Goal: Information Seeking & Learning: Learn about a topic

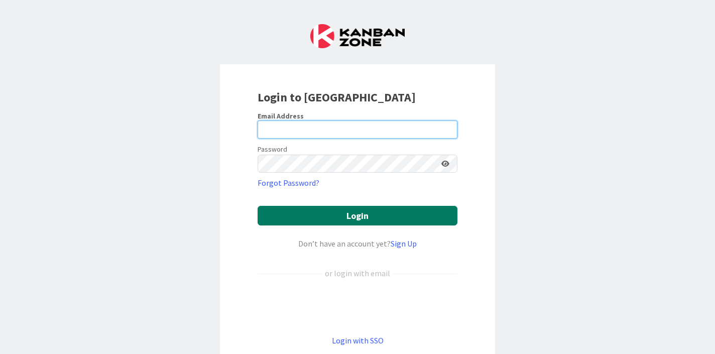
type input "[PERSON_NAME]"
click at [371, 221] on button "Login" at bounding box center [358, 216] width 200 height 20
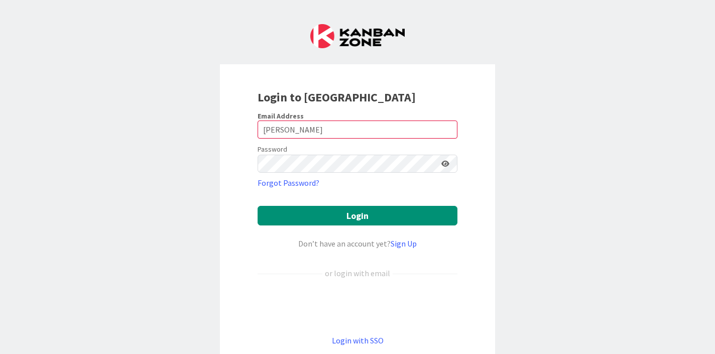
click at [568, 234] on div "Login to [GEOGRAPHIC_DATA] Email Address [PERSON_NAME] Password Forgot Password…" at bounding box center [357, 177] width 715 height 354
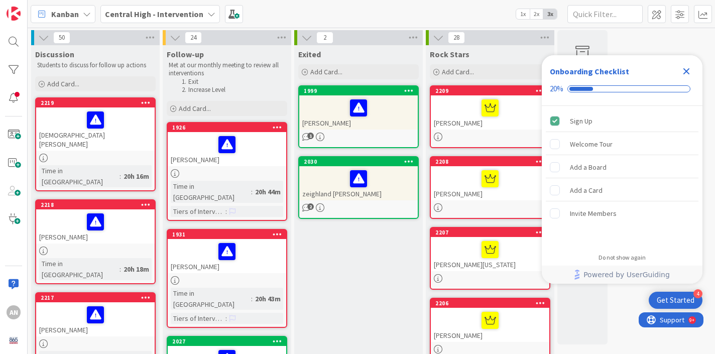
click at [686, 77] on icon "Close Checklist" at bounding box center [686, 71] width 12 height 12
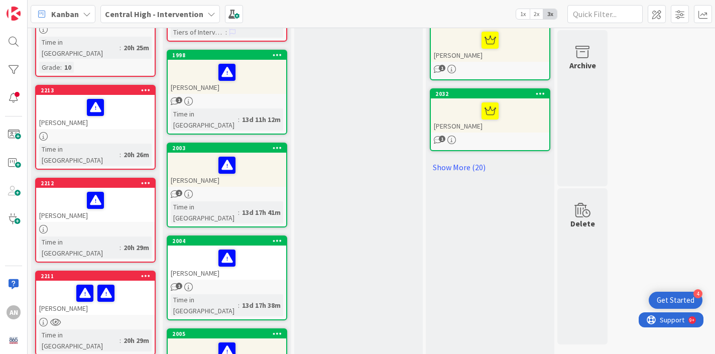
scroll to position [628, 0]
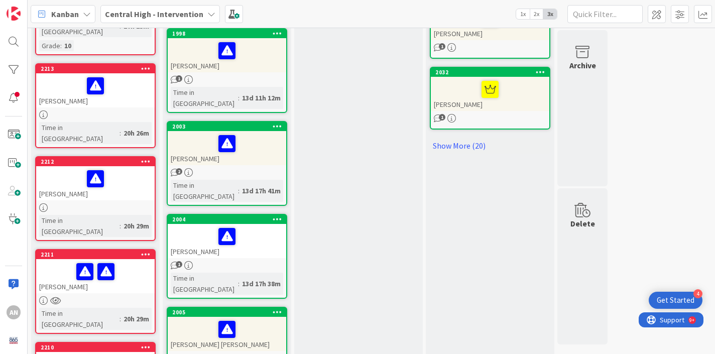
click at [130, 166] on div "[PERSON_NAME]" at bounding box center [95, 183] width 118 height 34
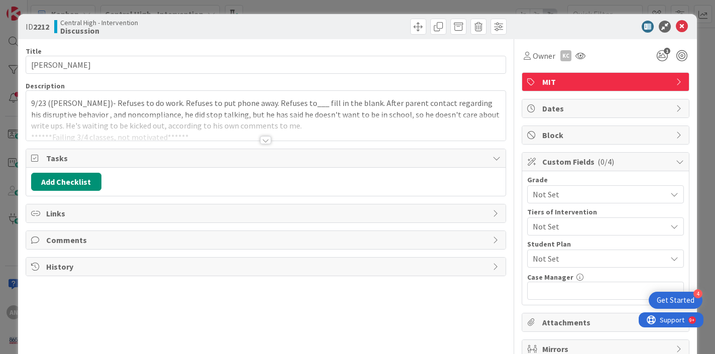
click at [266, 139] on div at bounding box center [265, 140] width 11 height 8
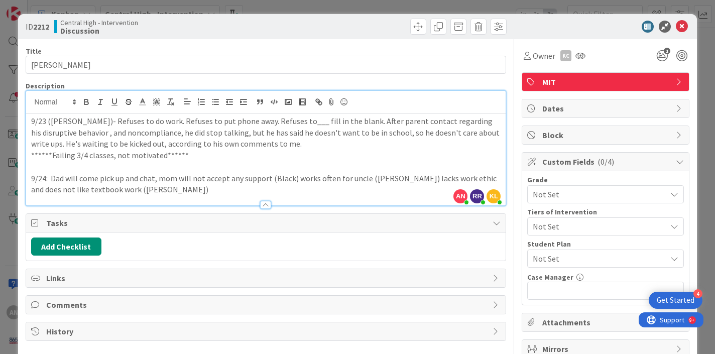
click at [107, 194] on p "9/24: Dad will come pick up and chat, mom will not accept any support (Black) w…" at bounding box center [266, 184] width 470 height 23
click at [147, 193] on p "9/24: Dad will come pick up and chat, mom will not accept any support (Black) w…" at bounding box center [266, 184] width 470 height 23
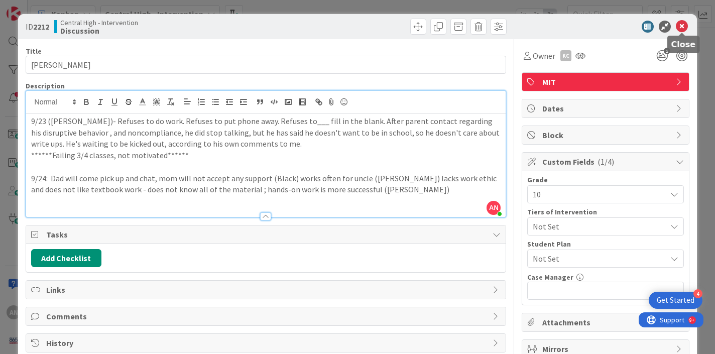
click at [683, 25] on icon at bounding box center [682, 27] width 12 height 12
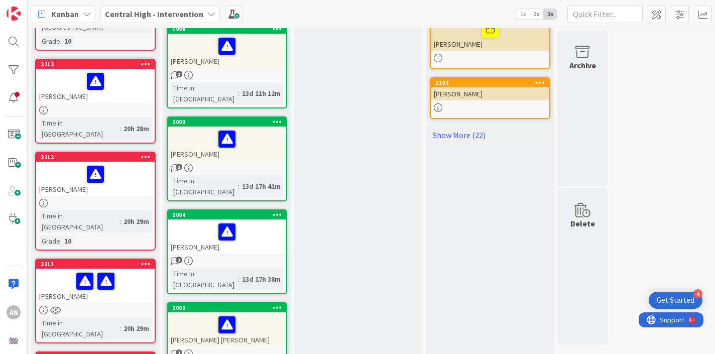
scroll to position [421, 0]
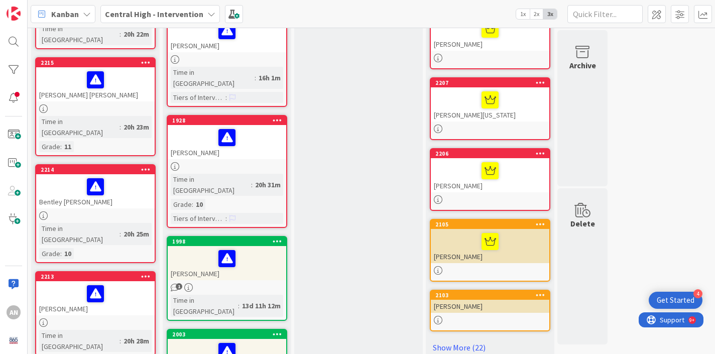
click at [129, 283] on div at bounding box center [95, 293] width 112 height 21
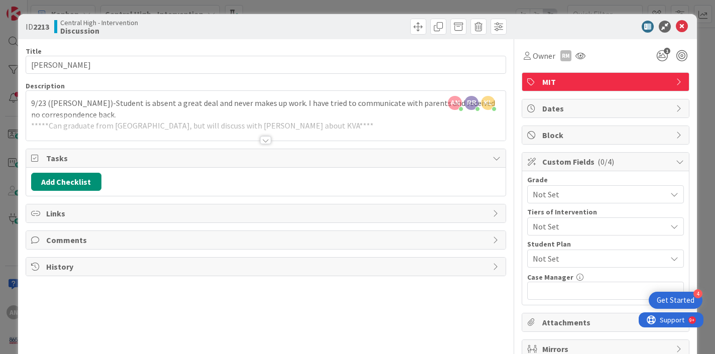
click at [262, 141] on div at bounding box center [265, 140] width 11 height 8
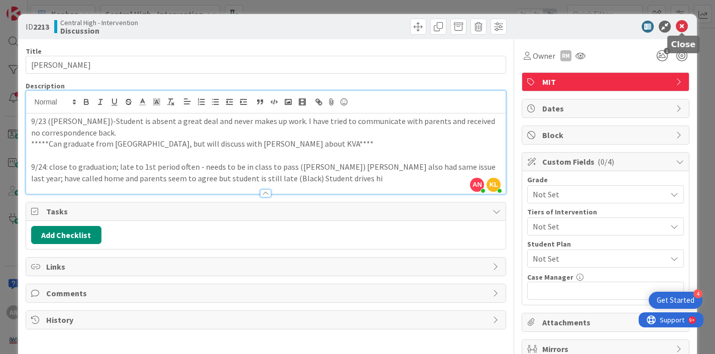
click at [683, 24] on icon at bounding box center [682, 27] width 12 height 12
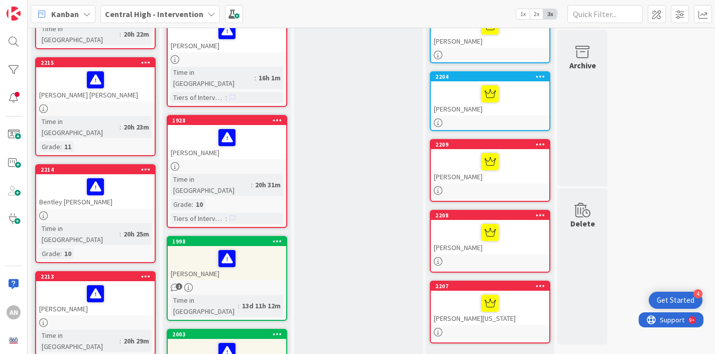
click at [124, 176] on div at bounding box center [95, 186] width 112 height 21
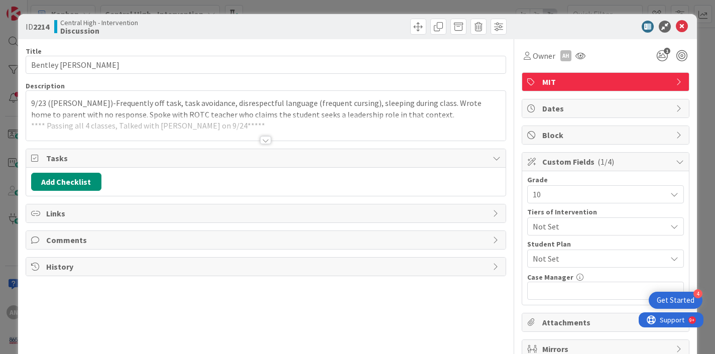
click at [265, 140] on div at bounding box center [265, 140] width 11 height 8
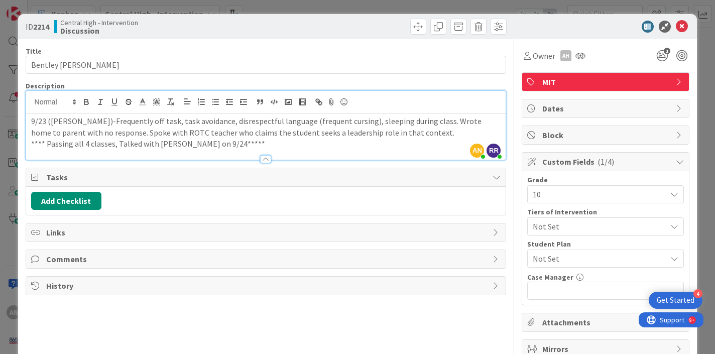
click at [258, 146] on p "**** Passing all 4 classes, Talked with [PERSON_NAME] on 9/24*****" at bounding box center [266, 144] width 470 height 12
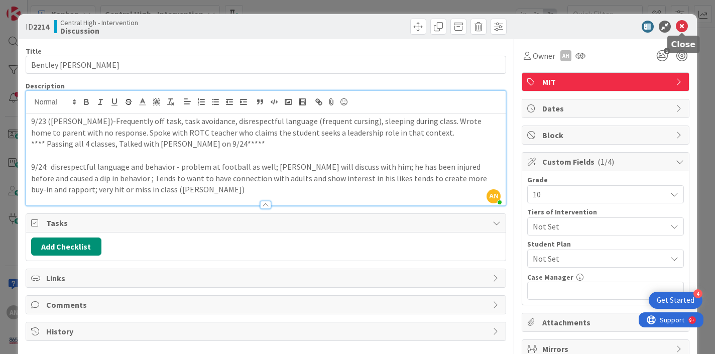
click at [677, 27] on icon at bounding box center [682, 27] width 12 height 12
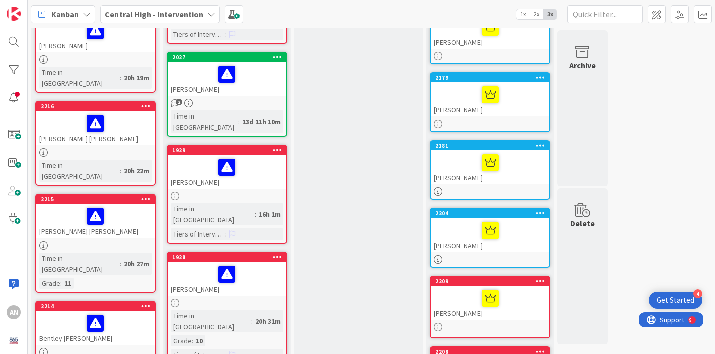
click at [128, 241] on div at bounding box center [95, 245] width 118 height 9
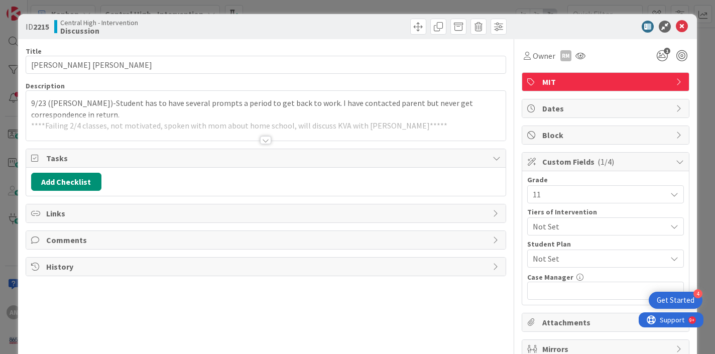
click at [267, 138] on div at bounding box center [265, 140] width 11 height 8
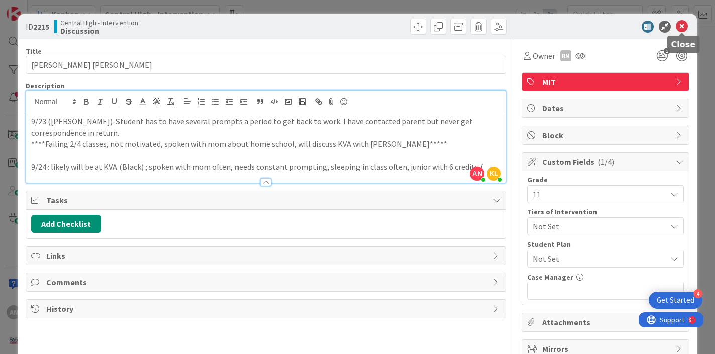
click at [685, 26] on icon at bounding box center [682, 27] width 12 height 12
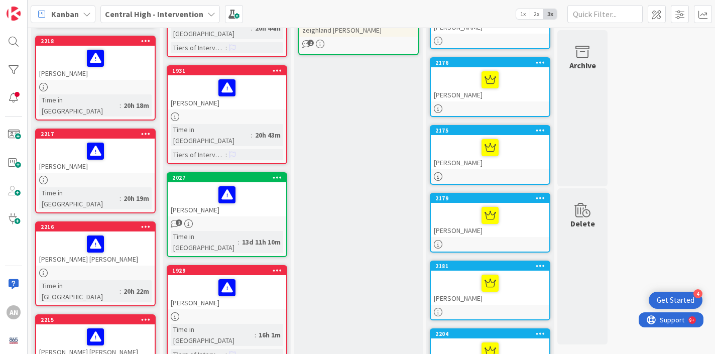
click at [118, 233] on div at bounding box center [95, 243] width 112 height 21
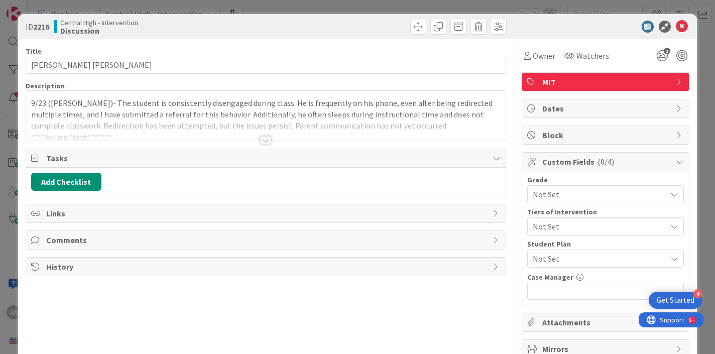
click at [265, 137] on div at bounding box center [265, 140] width 11 height 8
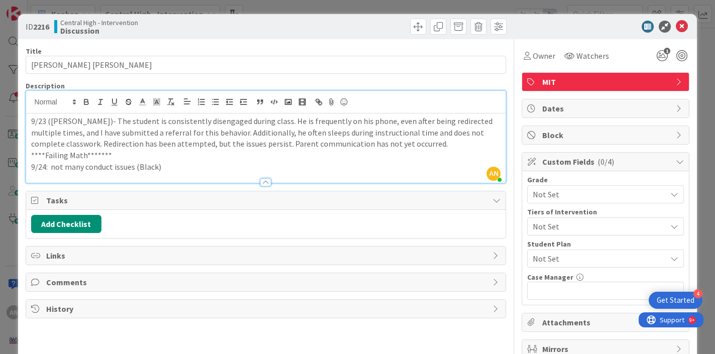
click at [174, 166] on p "9/24: not many conduct issues (Black)" at bounding box center [266, 167] width 470 height 12
click at [685, 27] on icon at bounding box center [682, 27] width 12 height 12
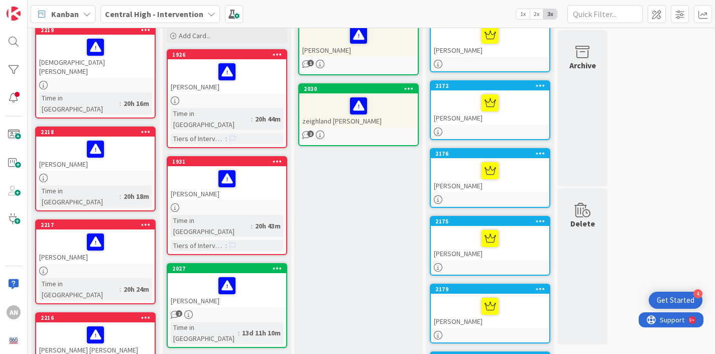
click at [129, 231] on div at bounding box center [95, 241] width 112 height 21
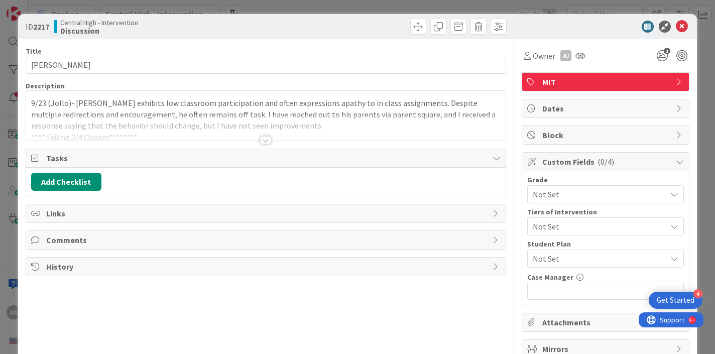
click at [265, 139] on div at bounding box center [265, 140] width 11 height 8
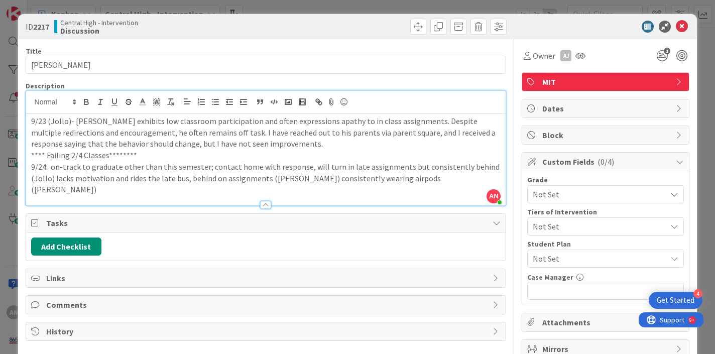
click at [267, 201] on div at bounding box center [265, 205] width 11 height 8
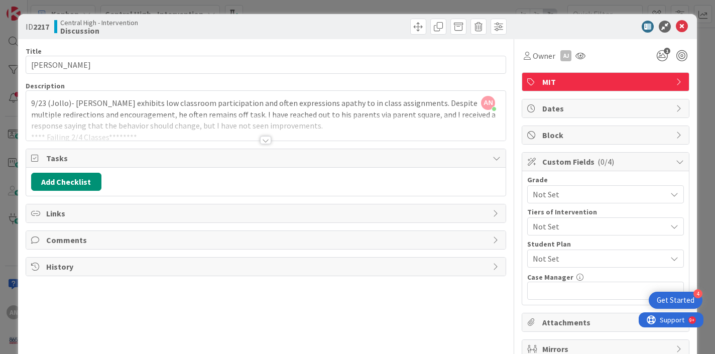
click at [266, 137] on div at bounding box center [265, 140] width 11 height 8
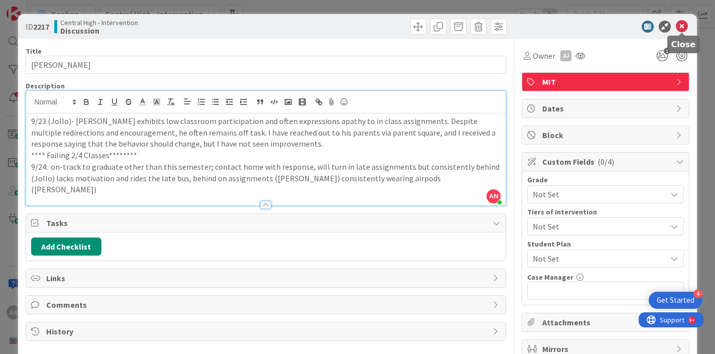
click at [682, 22] on icon at bounding box center [682, 27] width 12 height 12
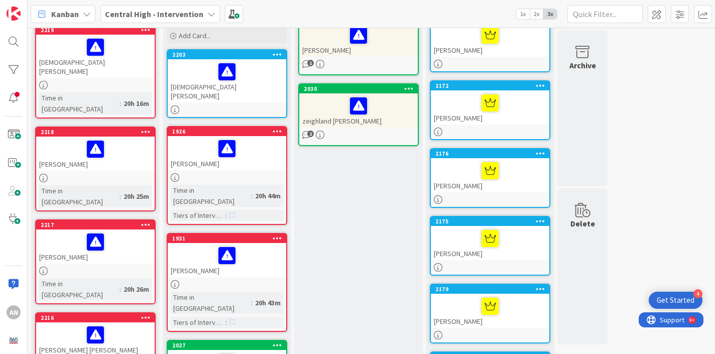
click at [111, 147] on div "[PERSON_NAME]" at bounding box center [95, 154] width 118 height 34
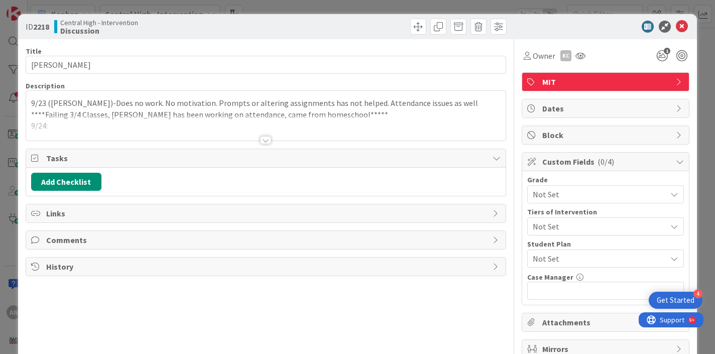
click at [264, 142] on div at bounding box center [265, 140] width 11 height 8
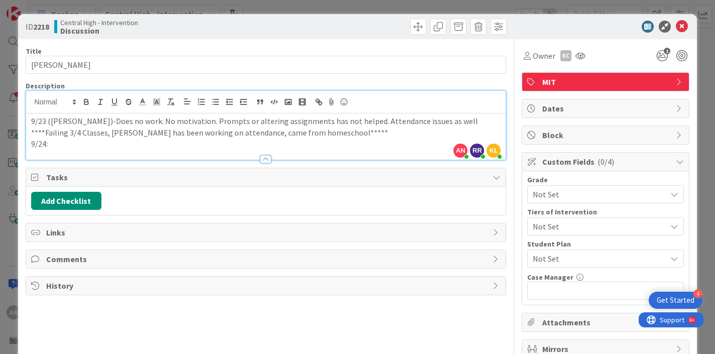
click at [212, 143] on p "9/24:" at bounding box center [266, 144] width 470 height 12
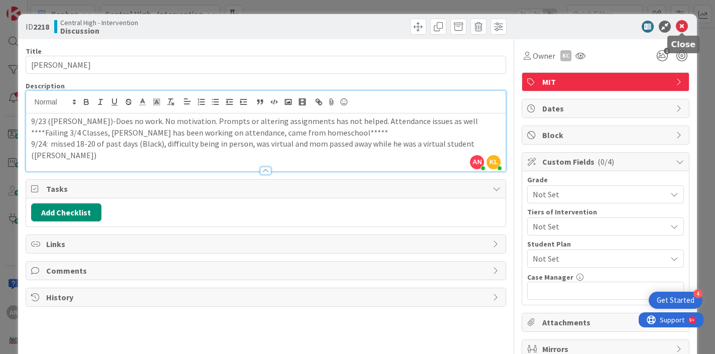
click at [684, 29] on icon at bounding box center [682, 27] width 12 height 12
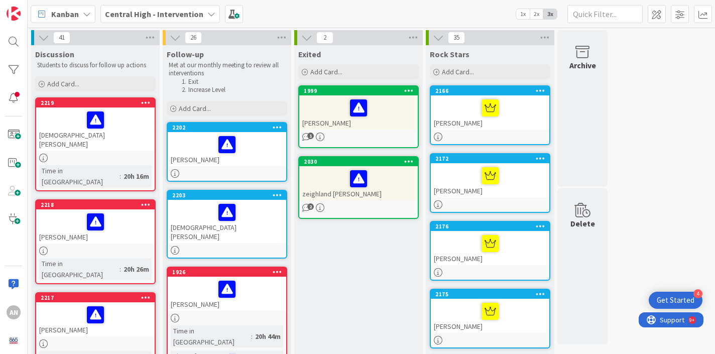
click at [121, 131] on div "[DEMOGRAPHIC_DATA][PERSON_NAME]" at bounding box center [95, 128] width 118 height 43
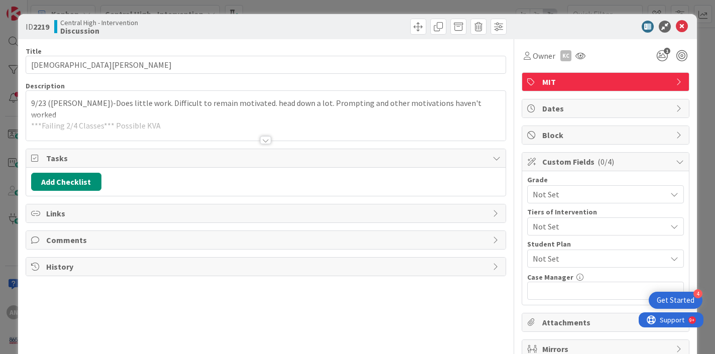
click at [264, 139] on div at bounding box center [265, 140] width 11 height 8
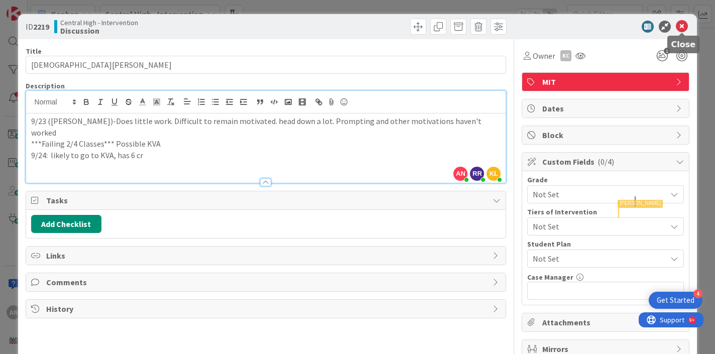
click at [681, 30] on icon at bounding box center [682, 27] width 12 height 12
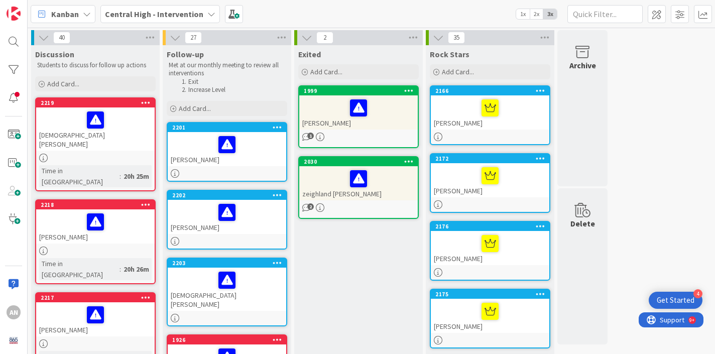
scroll to position [1, 0]
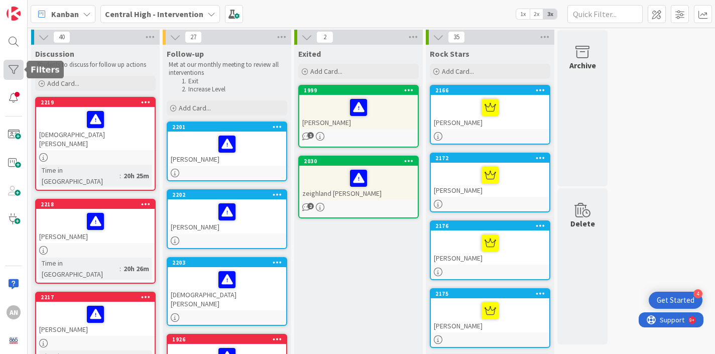
click at [15, 64] on div at bounding box center [14, 70] width 20 height 20
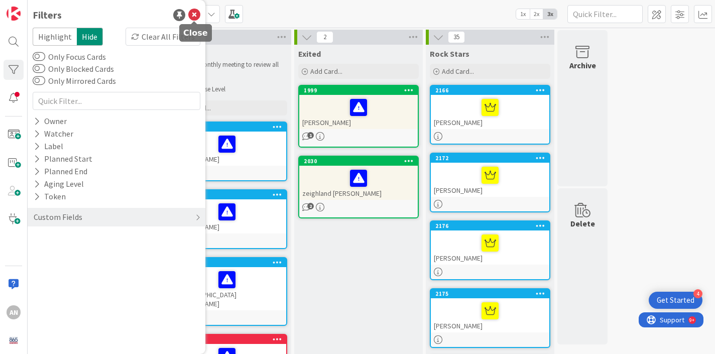
click at [192, 17] on icon at bounding box center [194, 15] width 12 height 12
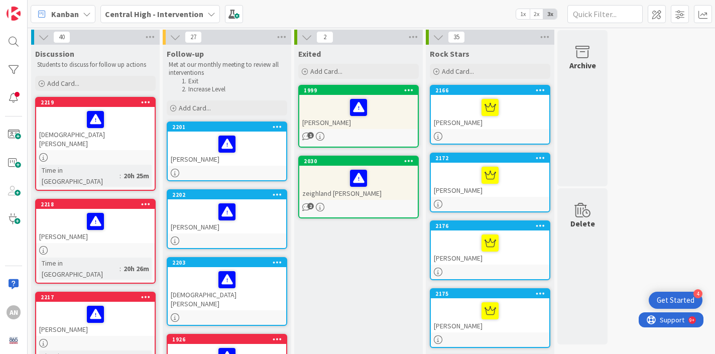
click at [185, 16] on b "Central High - Intervention" at bounding box center [154, 14] width 98 height 10
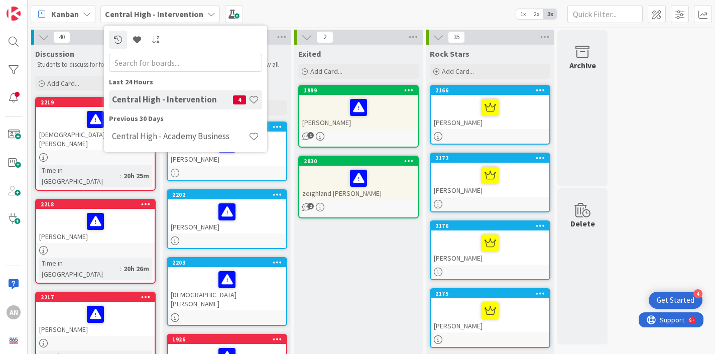
click at [172, 61] on input "text" at bounding box center [185, 63] width 153 height 18
click at [20, 74] on div at bounding box center [14, 70] width 20 height 20
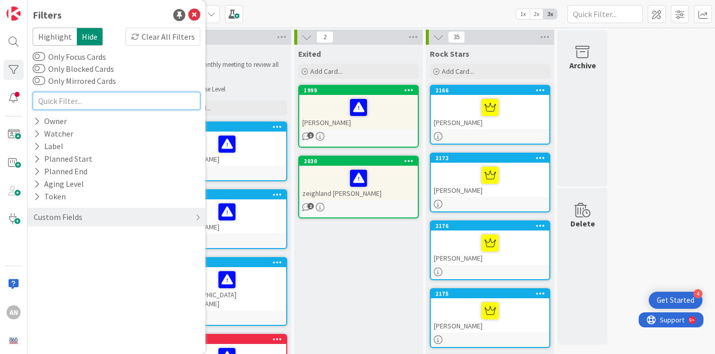
click at [55, 99] on input "text" at bounding box center [117, 101] width 168 height 18
click at [143, 39] on div "Clear All Filters" at bounding box center [162, 37] width 75 height 18
click at [196, 19] on icon at bounding box center [194, 15] width 12 height 12
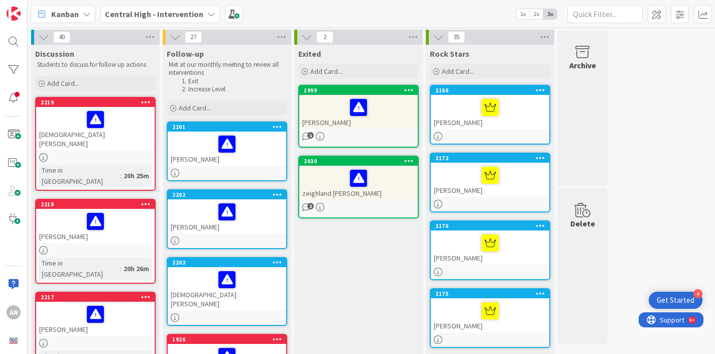
click at [134, 19] on span "Central High - Intervention" at bounding box center [154, 14] width 98 height 12
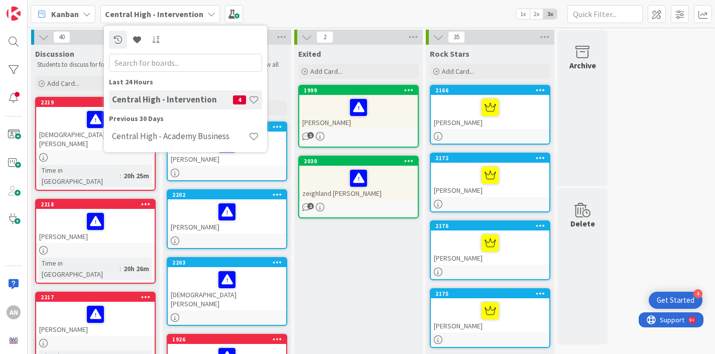
click at [175, 104] on h4 "Central High - Intervention" at bounding box center [172, 99] width 121 height 10
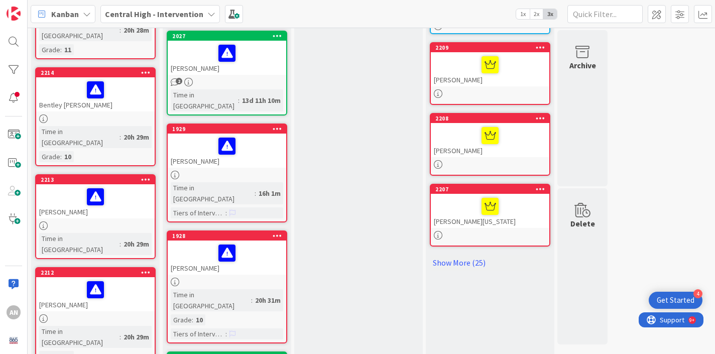
scroll to position [538, 0]
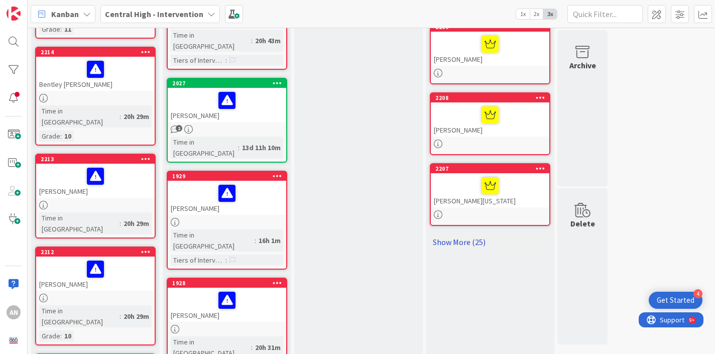
click at [459, 244] on link "Show More (25)" at bounding box center [490, 242] width 120 height 16
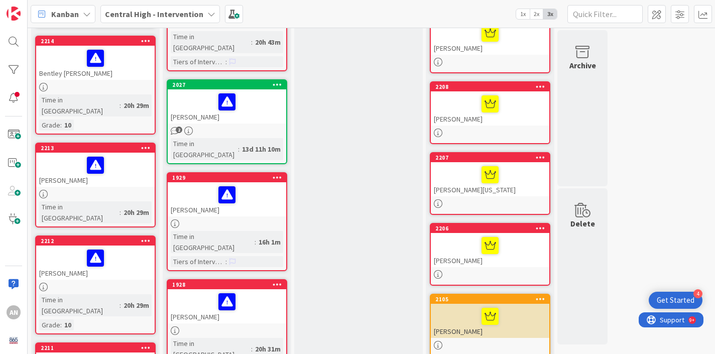
scroll to position [558, 0]
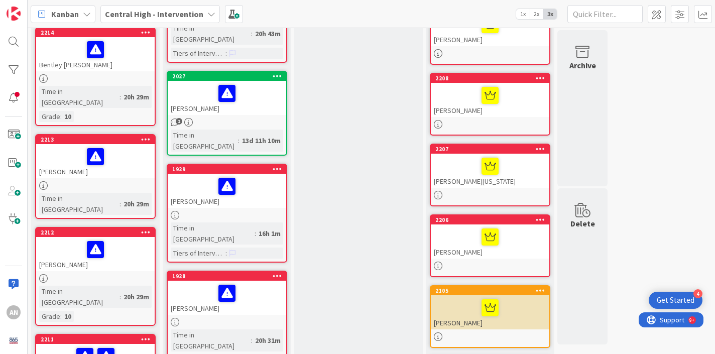
click at [461, 234] on div at bounding box center [490, 236] width 112 height 21
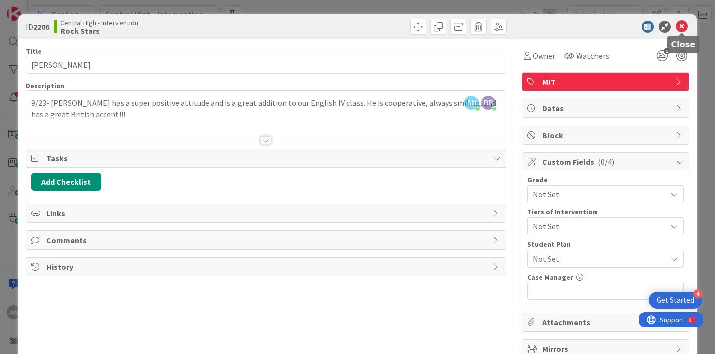
click at [680, 27] on icon at bounding box center [682, 27] width 12 height 12
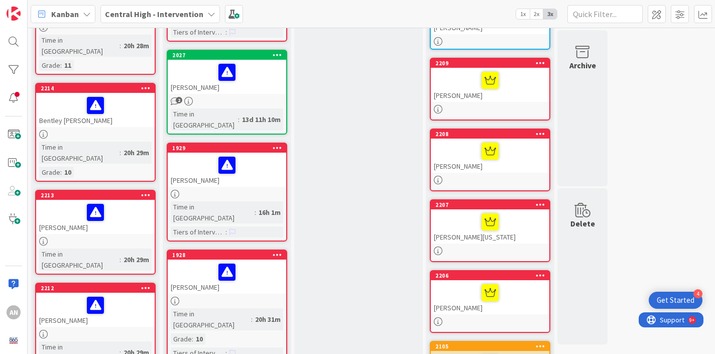
scroll to position [488, 0]
